Goal: Transaction & Acquisition: Purchase product/service

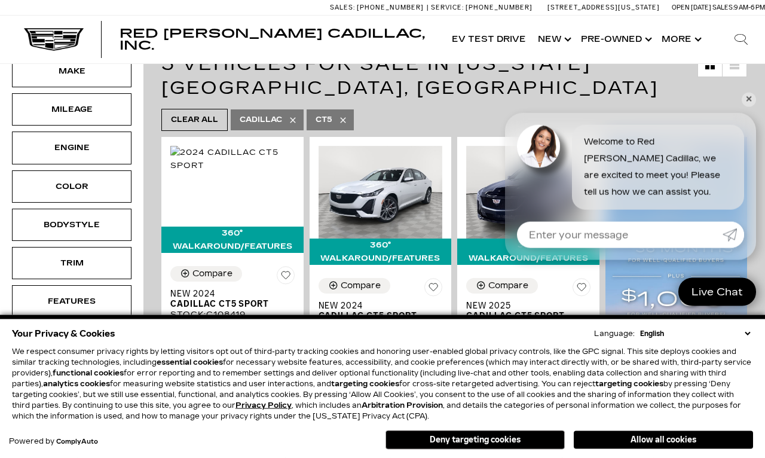
scroll to position [177, 0]
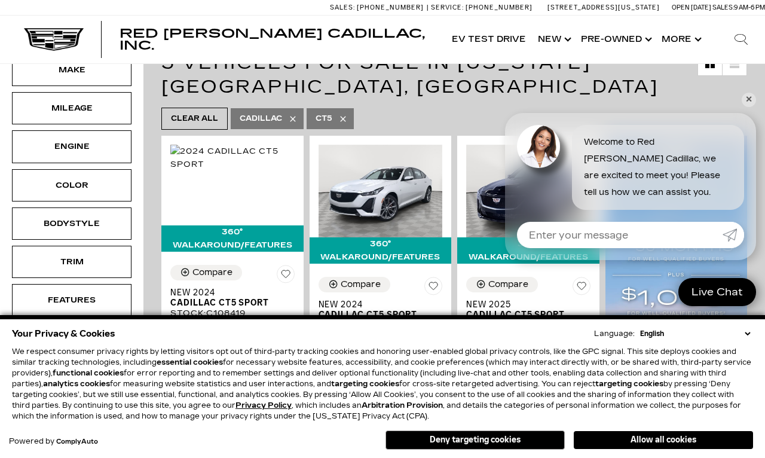
click at [743, 151] on img at bounding box center [676, 298] width 142 height 324
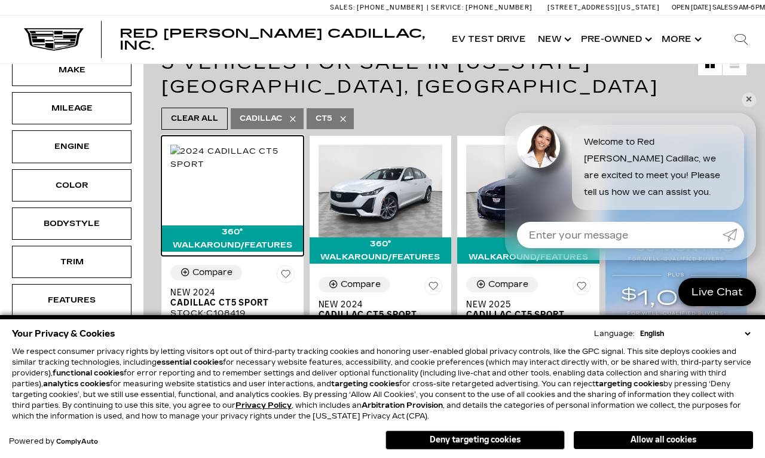
click at [264, 171] on img at bounding box center [232, 158] width 124 height 26
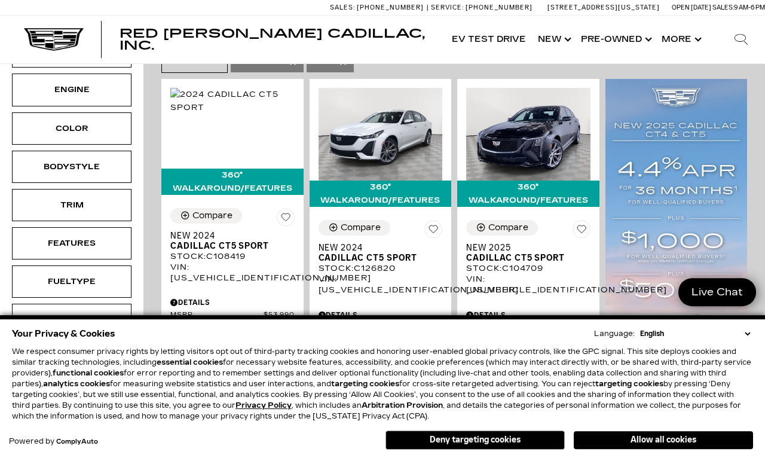
scroll to position [234, 0]
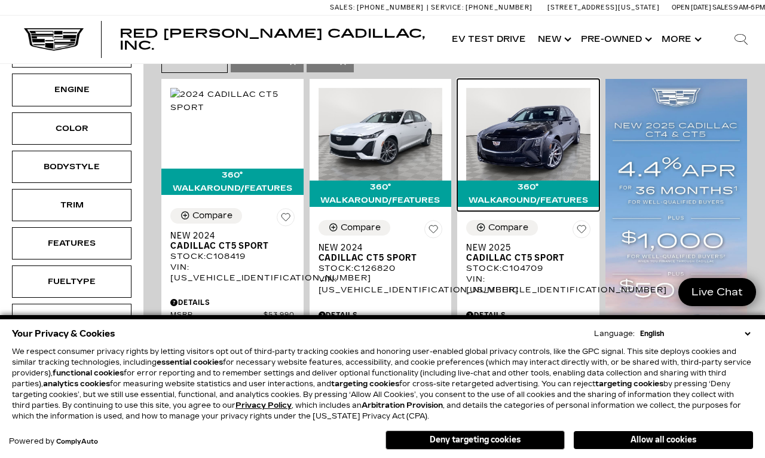
click at [549, 152] on img at bounding box center [528, 134] width 124 height 93
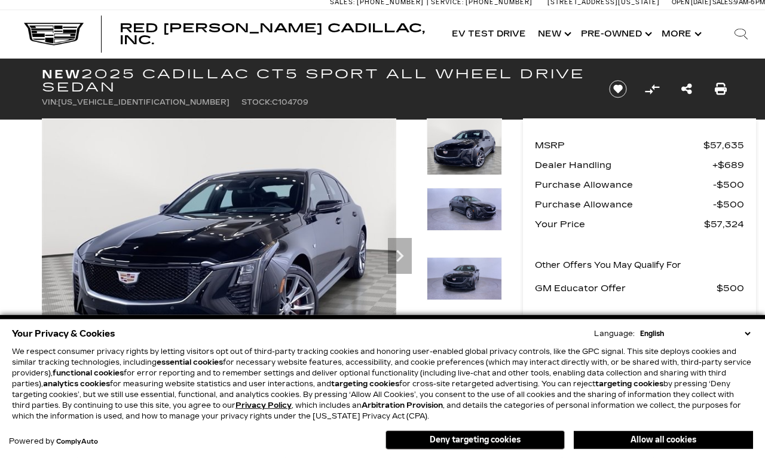
scroll to position [6, 0]
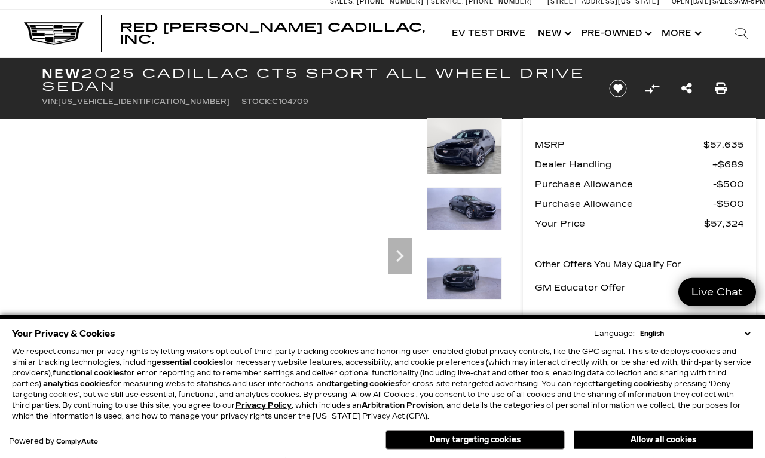
click at [407, 256] on icon "Next" at bounding box center [400, 256] width 24 height 24
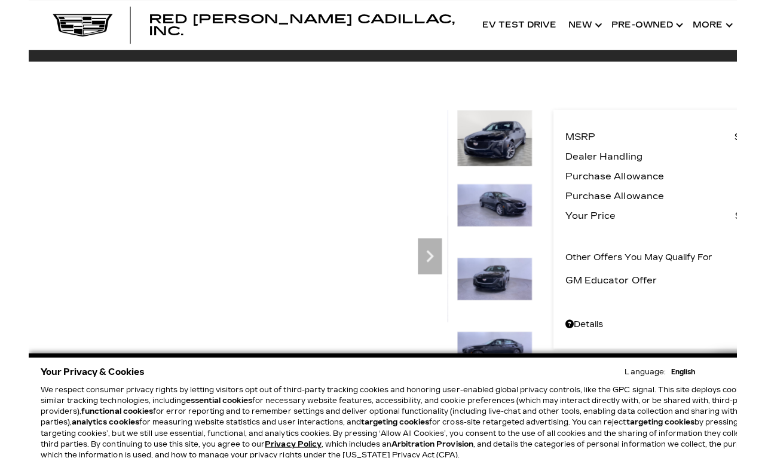
scroll to position [454, 0]
